Goal: Task Accomplishment & Management: Manage account settings

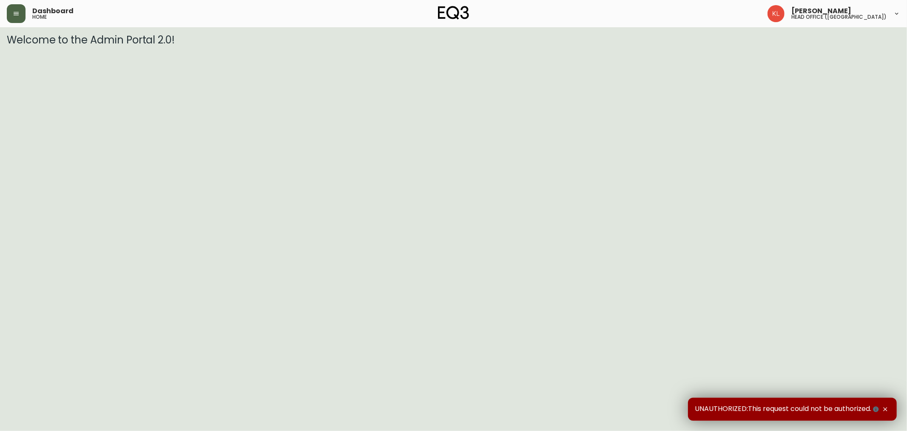
click at [11, 19] on button "button" at bounding box center [16, 13] width 19 height 19
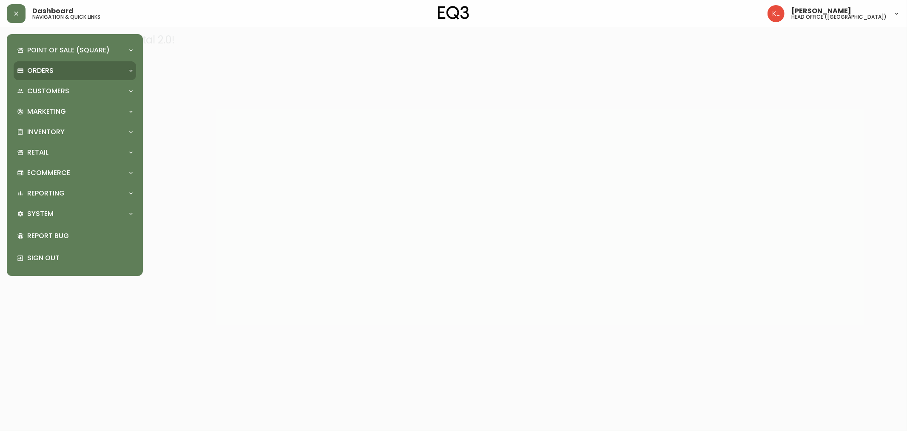
click at [47, 65] on div "Orders" at bounding box center [75, 70] width 123 height 19
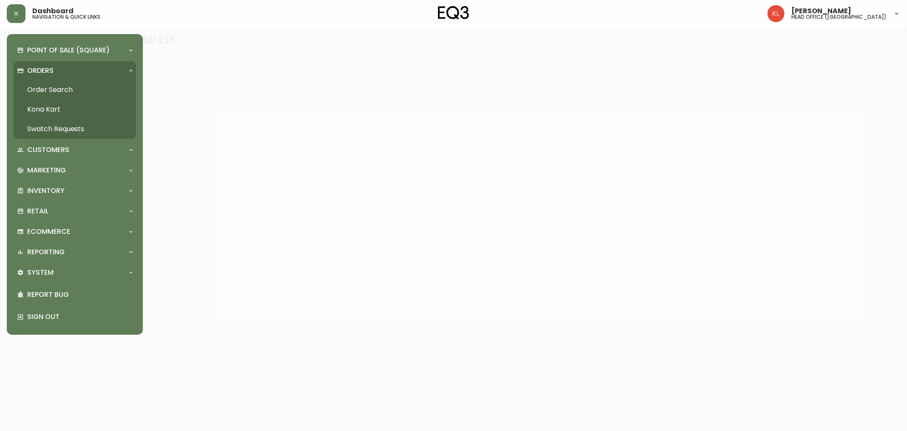
click at [71, 88] on link "Order Search" at bounding box center [75, 90] width 123 height 20
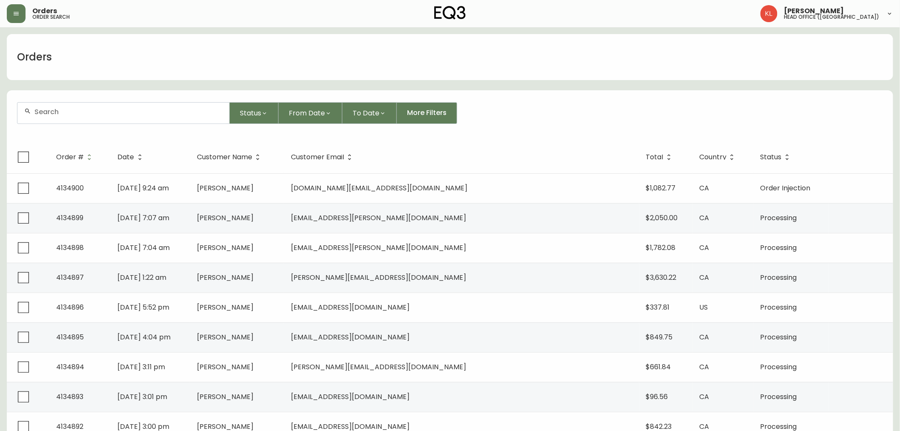
click at [152, 116] on div at bounding box center [123, 113] width 212 height 21
type input "v"
paste input "[EMAIL_ADDRESS][DOMAIN_NAME]"
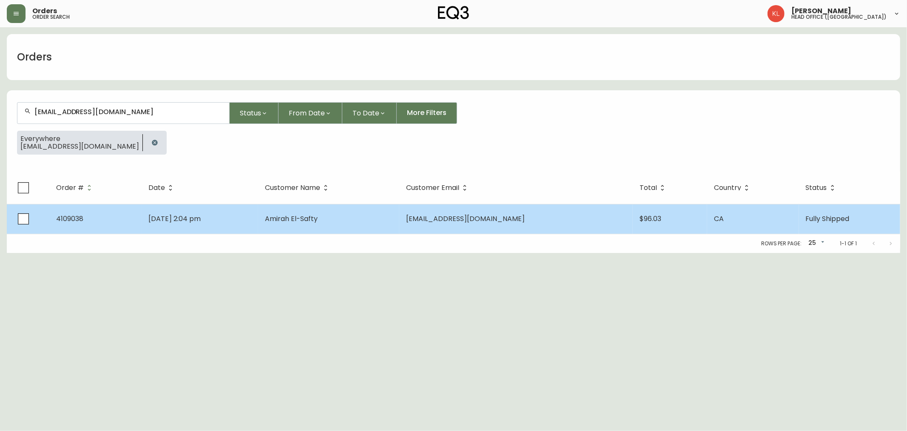
type input "[EMAIL_ADDRESS][DOMAIN_NAME]"
click at [194, 223] on td "[DATE] 2:04 pm" at bounding box center [200, 219] width 117 height 30
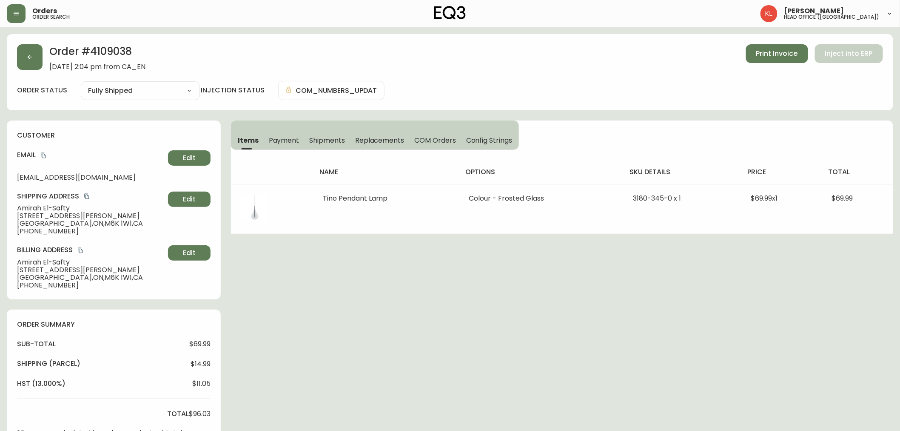
type input "Fully Shipped"
select select "FULLY_SHIPPED"
click at [34, 66] on button "button" at bounding box center [30, 57] width 26 height 26
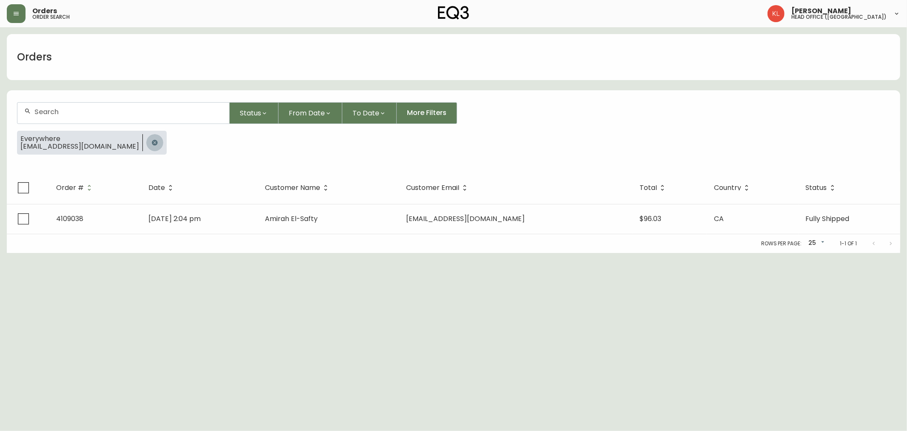
click at [146, 145] on button "button" at bounding box center [154, 142] width 17 height 17
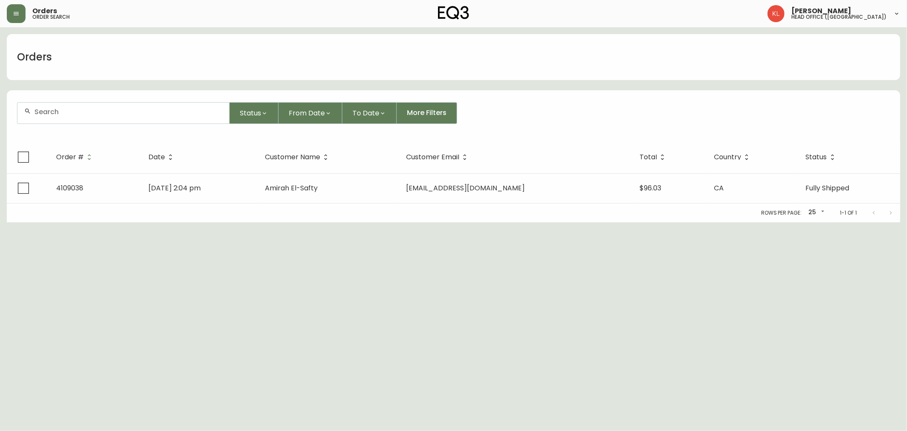
click at [116, 114] on input "text" at bounding box center [128, 112] width 188 height 8
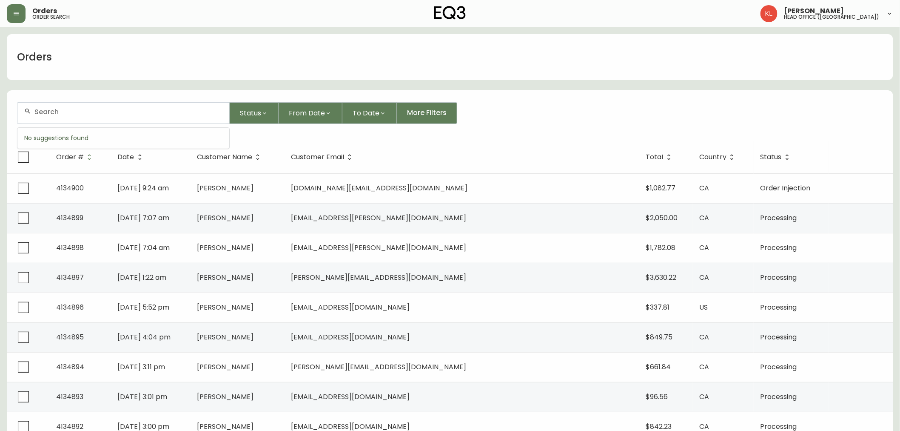
paste input "9054663624"
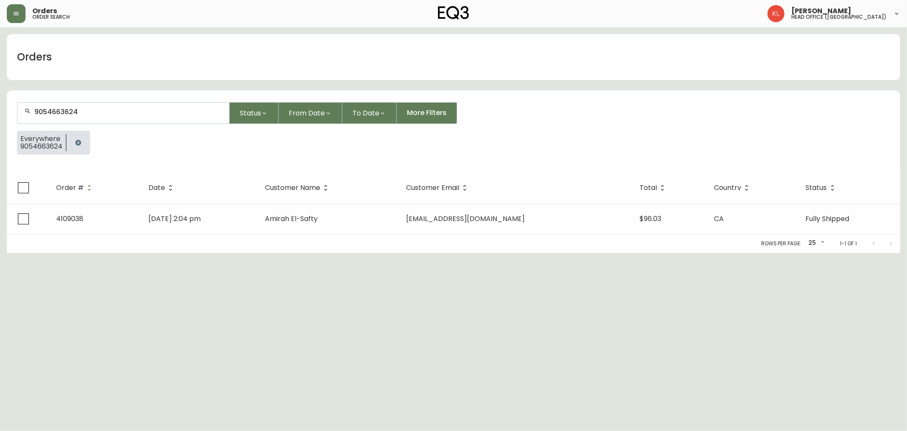
drag, startPoint x: 153, startPoint y: 120, endPoint x: 0, endPoint y: 64, distance: 162.8
click at [0, 64] on main "Orders 9054663624 Status From Date To Date More Filters Everywhere 9054663624 O…" at bounding box center [453, 139] width 907 height 225
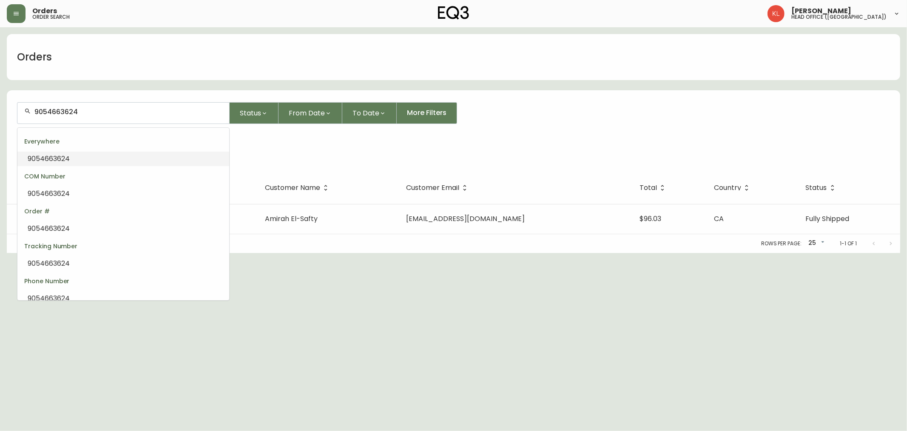
drag, startPoint x: 90, startPoint y: 111, endPoint x: 0, endPoint y: 111, distance: 89.8
click at [0, 111] on main "Orders 9054663624 Status From Date To Date More Filters Everywhere 9054663624 O…" at bounding box center [453, 139] width 907 height 225
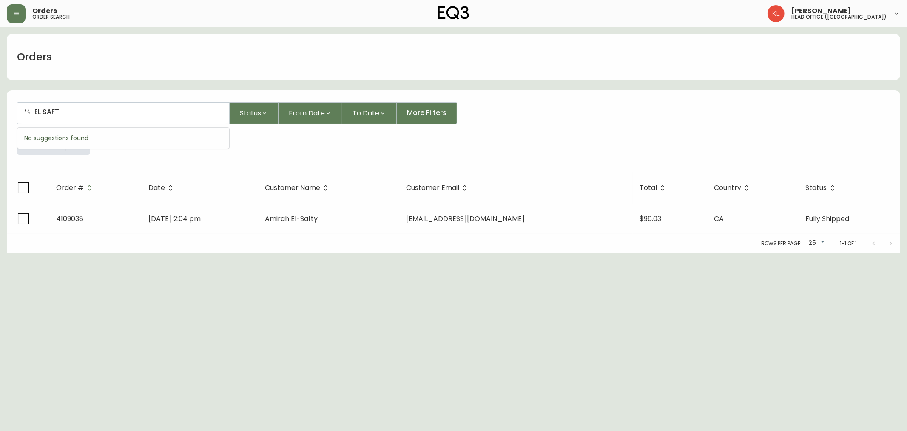
type input "EL SAFTY"
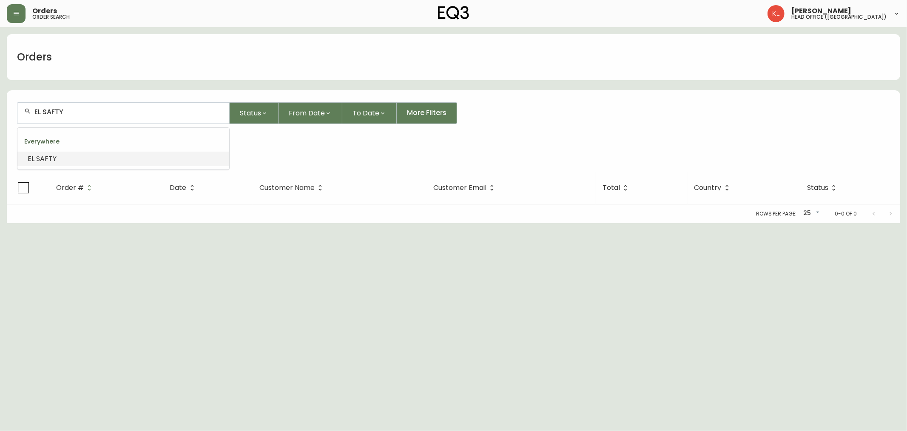
click at [43, 111] on input "EL SAFTY" at bounding box center [128, 112] width 188 height 8
type input "EL-SAFTY"
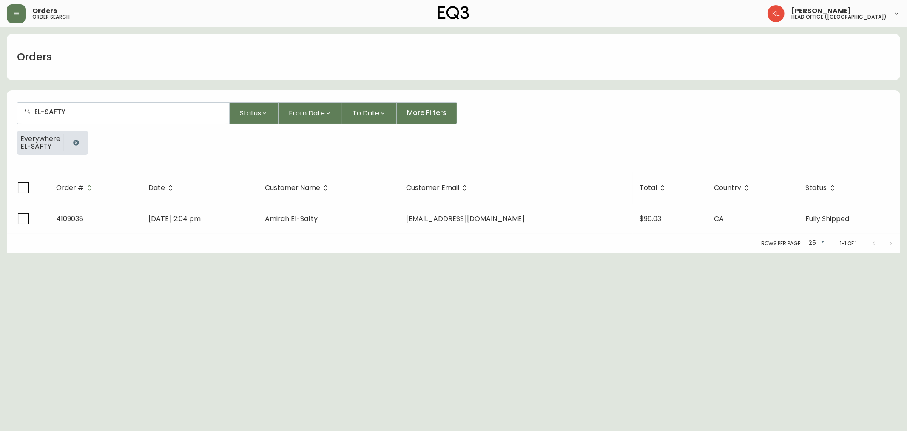
type input "EL-SAFTY"
